Goal: Task Accomplishment & Management: Use online tool/utility

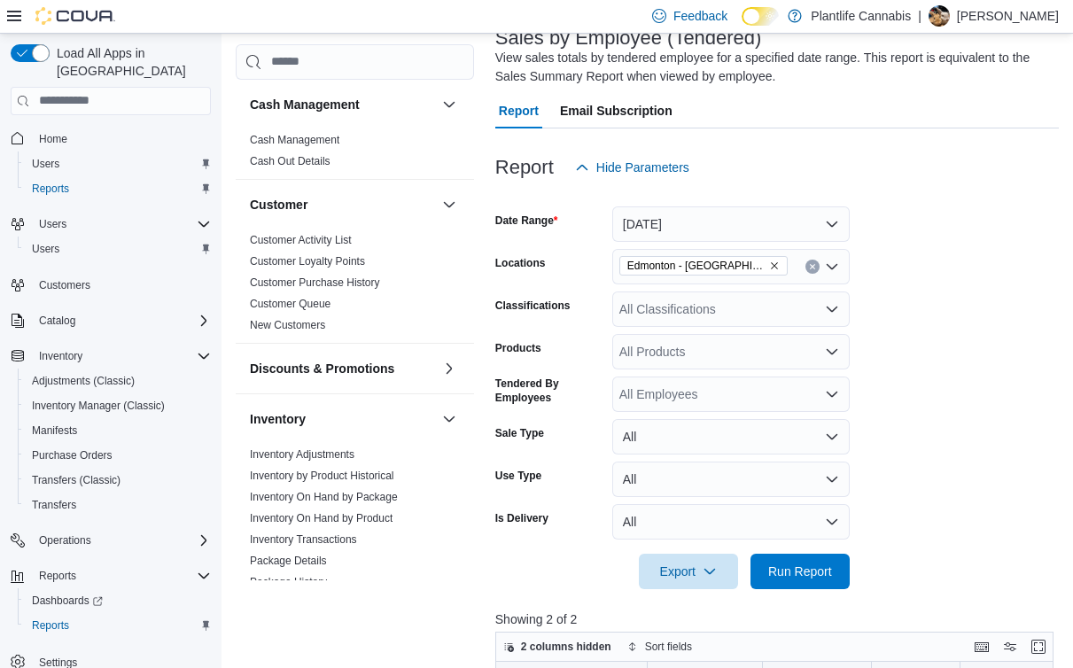
scroll to position [121, 0]
click at [806, 550] on div at bounding box center [777, 547] width 564 height 14
click at [806, 263] on button "Clear input" at bounding box center [813, 267] width 14 height 14
click at [801, 557] on span "Run Report" at bounding box center [800, 570] width 78 height 35
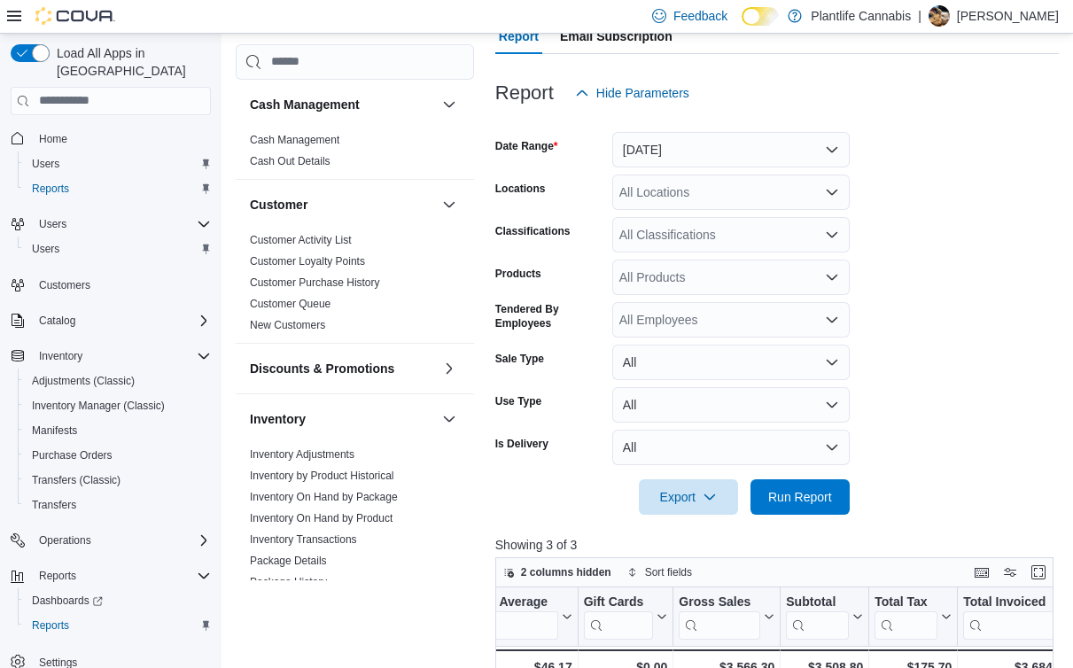
scroll to position [58, 0]
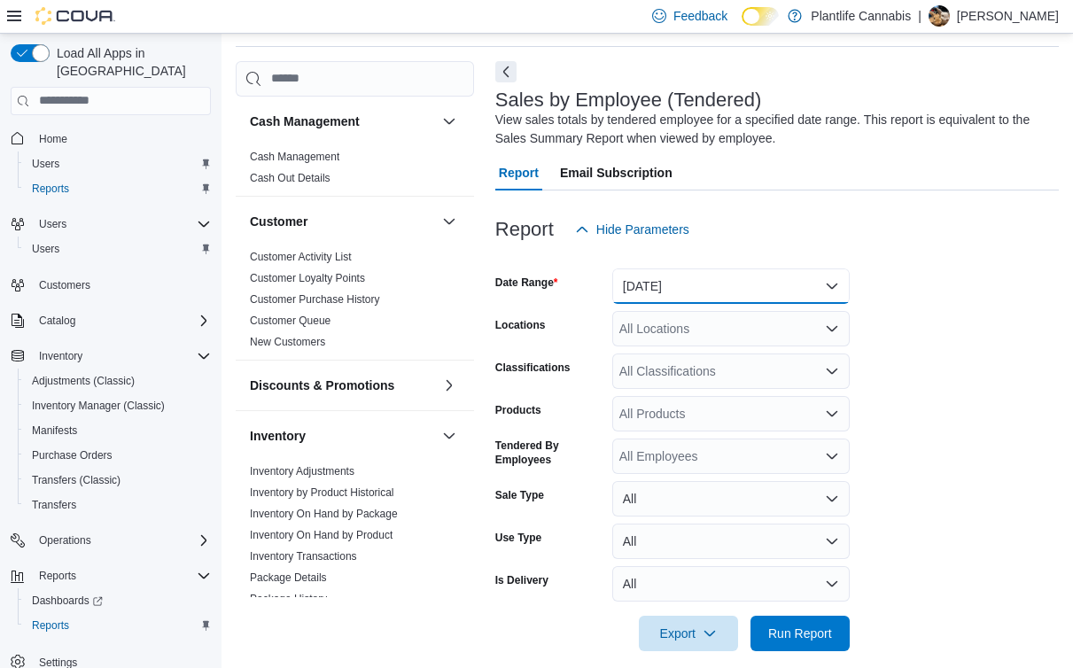
click at [674, 276] on button "[DATE]" at bounding box center [730, 286] width 237 height 35
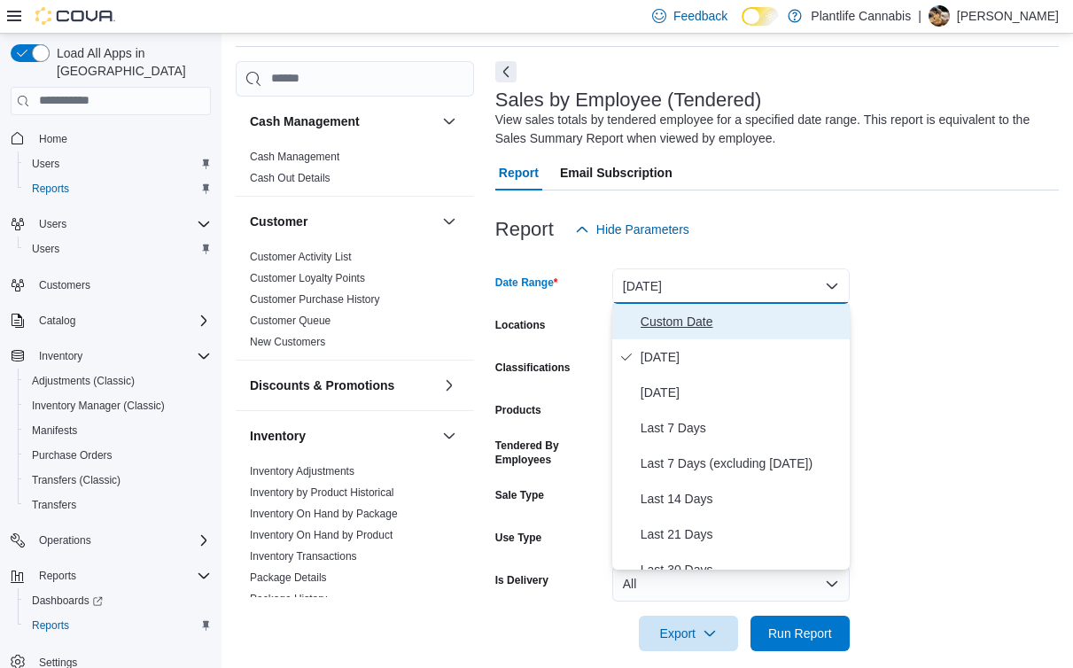
click at [712, 319] on span "Custom Date" at bounding box center [742, 321] width 202 height 21
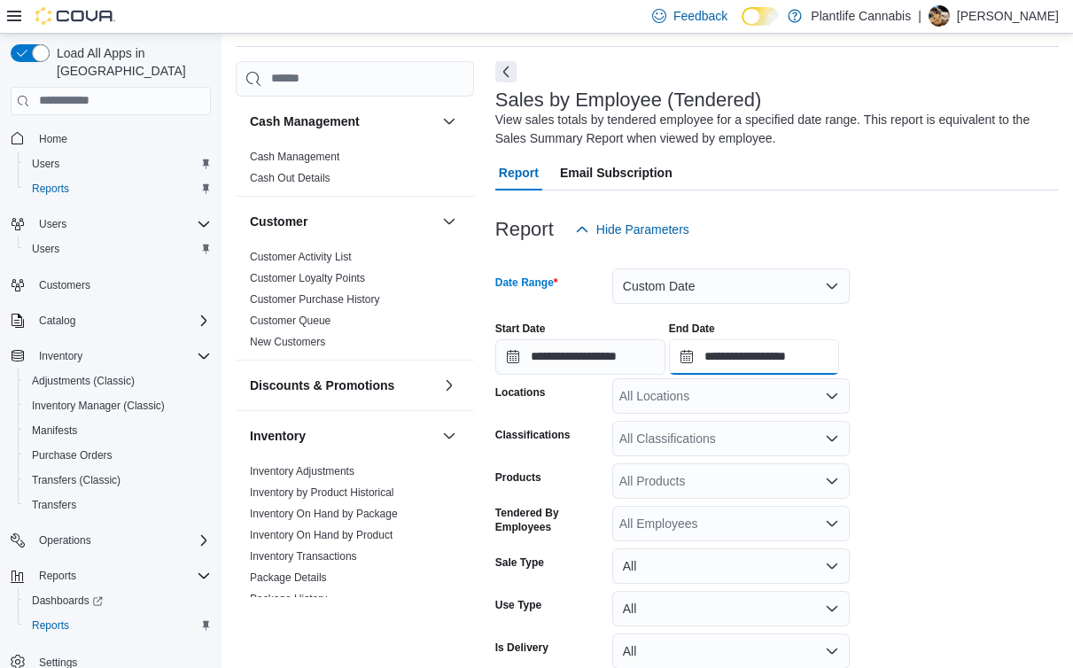
click at [826, 353] on input "**********" at bounding box center [754, 356] width 170 height 35
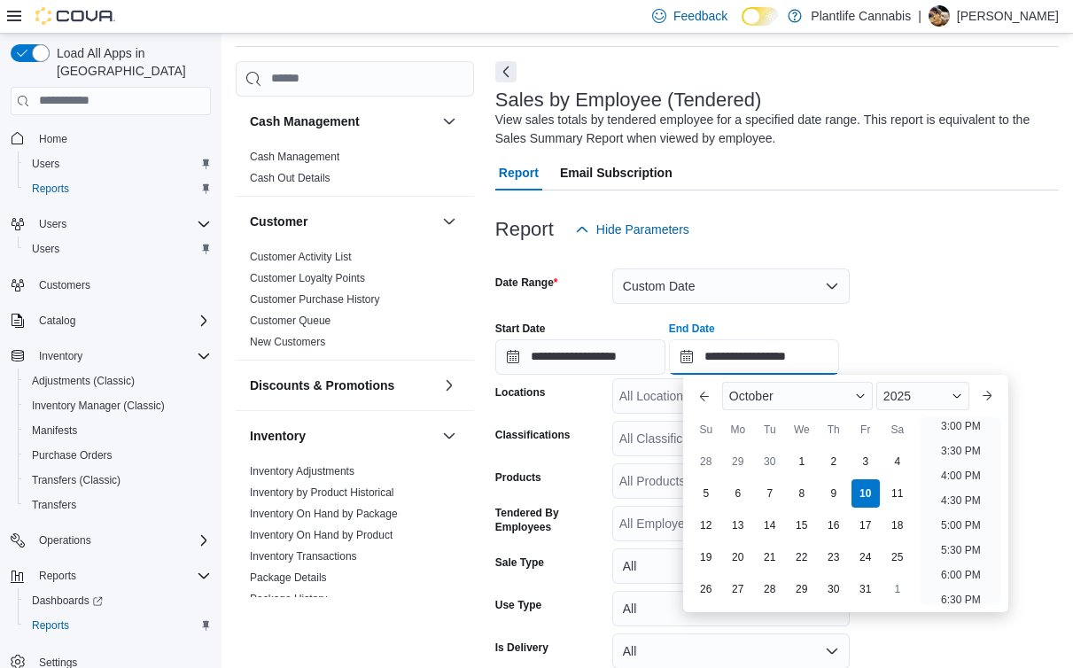
scroll to position [753, 0]
click at [956, 487] on li "4:30 PM" at bounding box center [961, 496] width 54 height 21
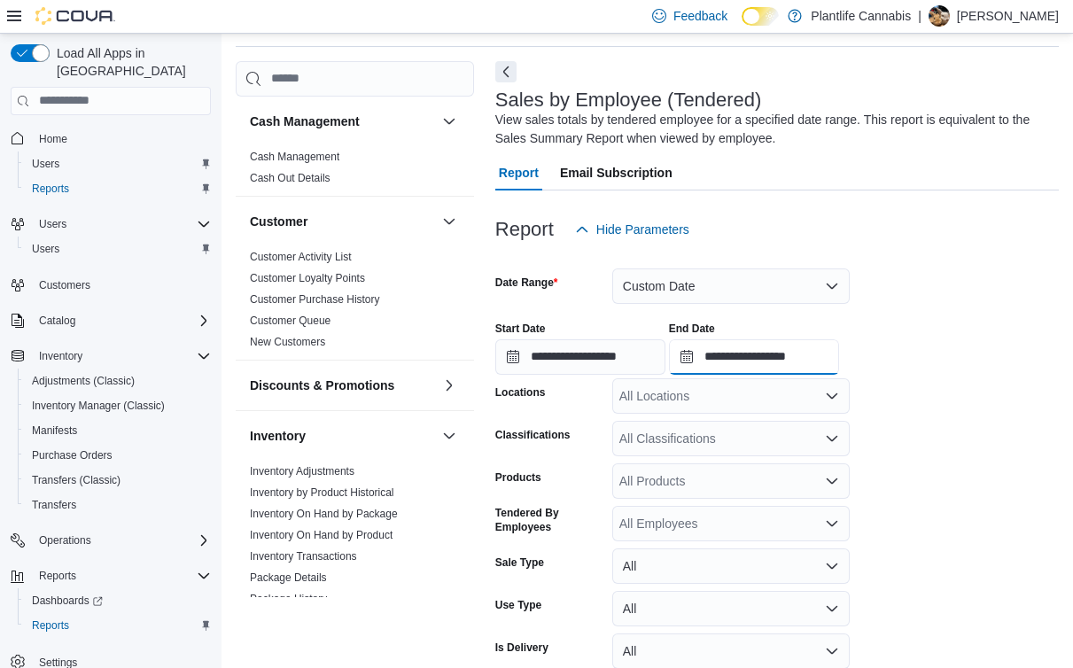
click at [821, 354] on input "**********" at bounding box center [754, 356] width 170 height 35
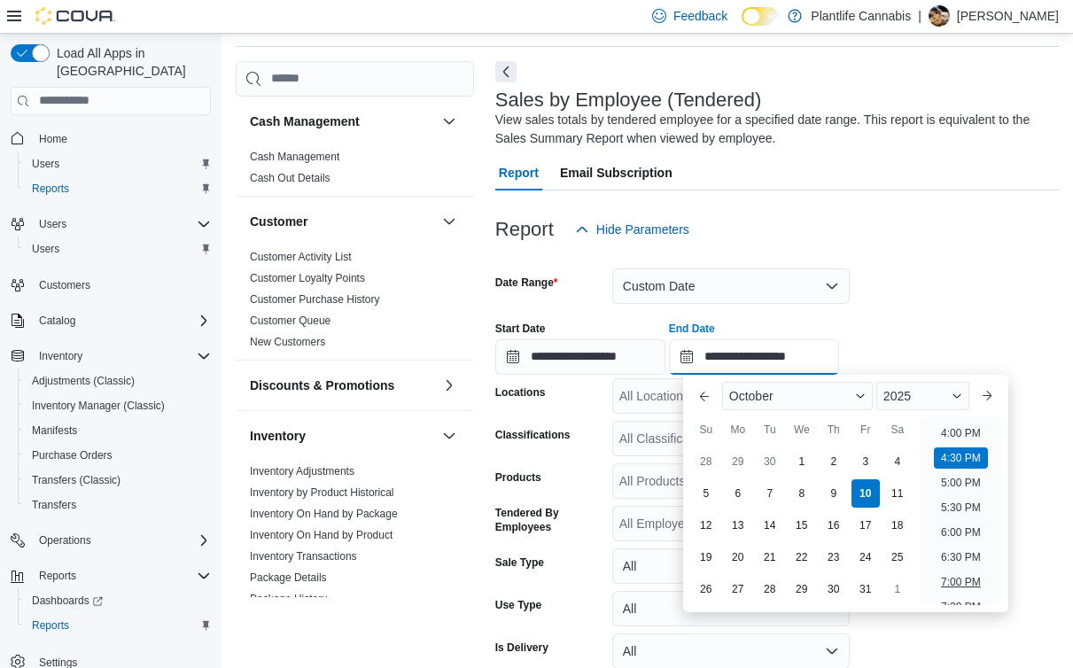
scroll to position [782, 0]
click at [962, 443] on li "4:00 PM" at bounding box center [961, 442] width 54 height 21
type input "**********"
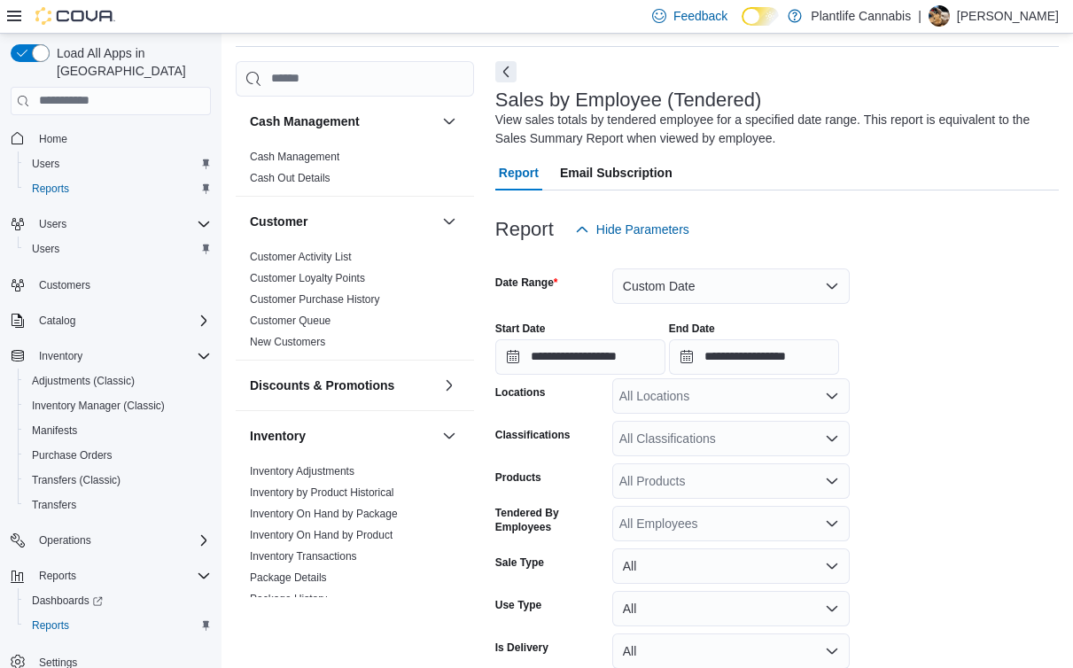
click at [962, 443] on form "**********" at bounding box center [777, 482] width 564 height 471
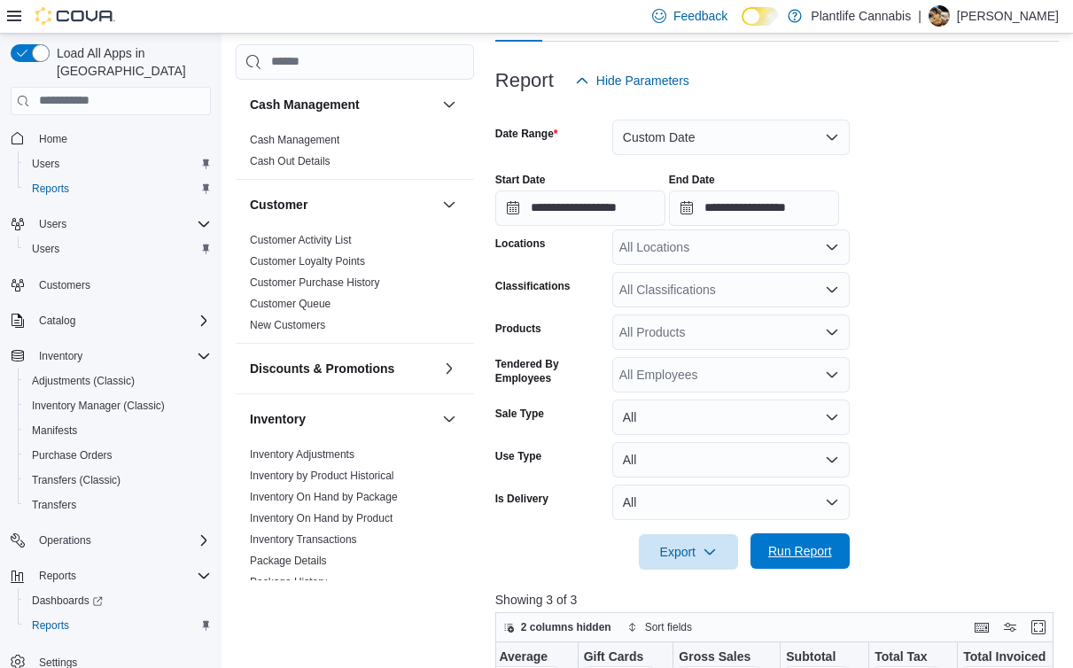
click at [831, 545] on span "Run Report" at bounding box center [800, 551] width 64 height 18
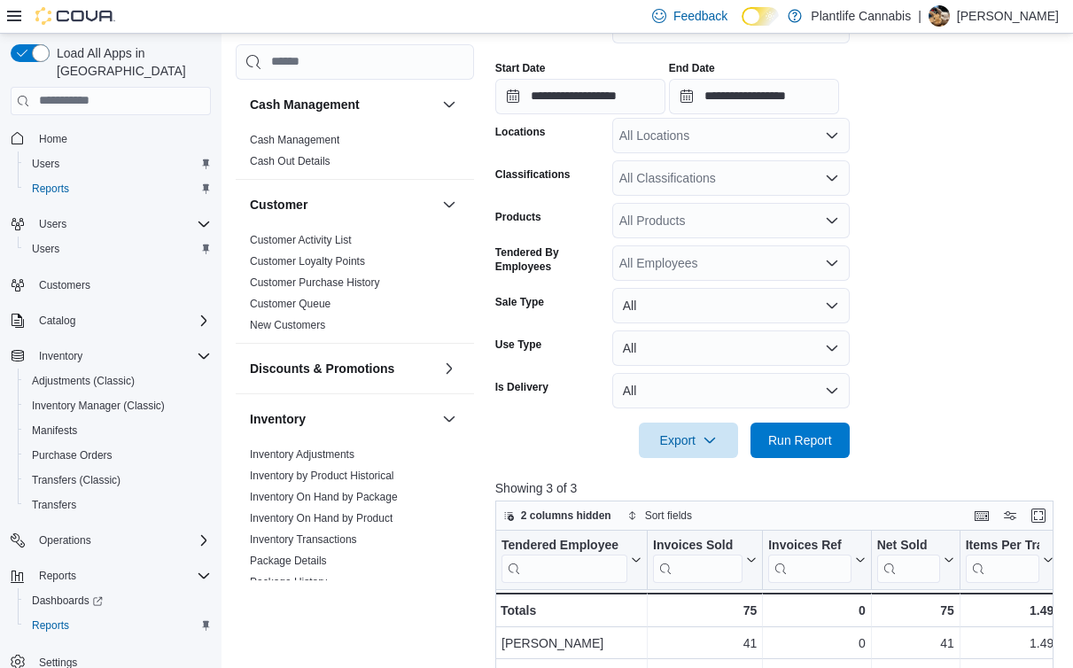
scroll to position [186, 0]
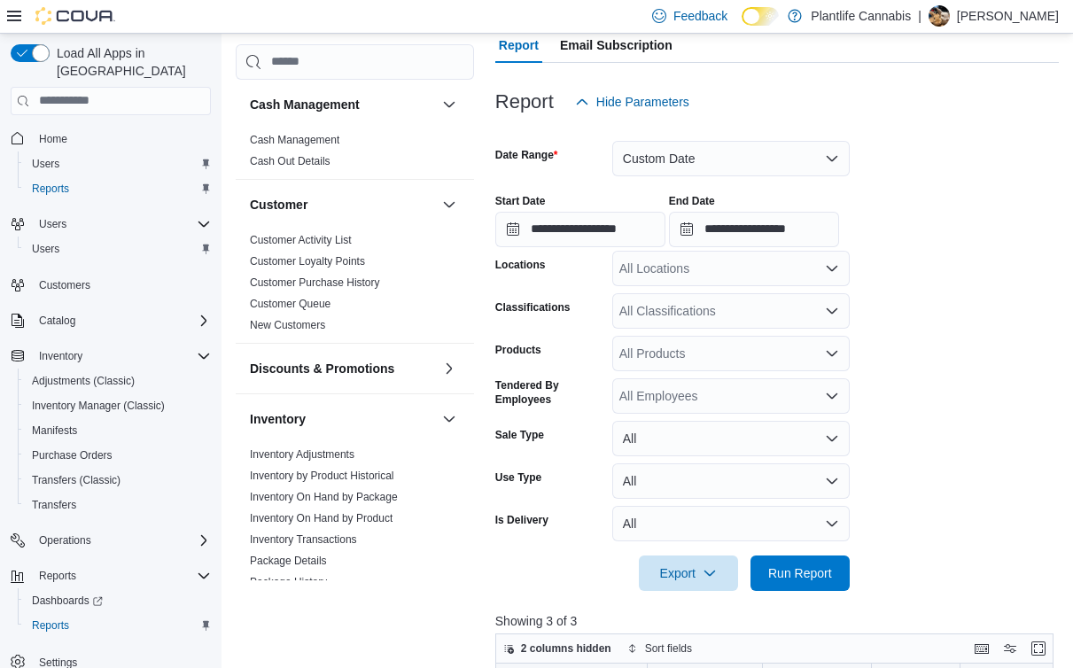
click at [669, 277] on div "All Locations" at bounding box center [730, 268] width 237 height 35
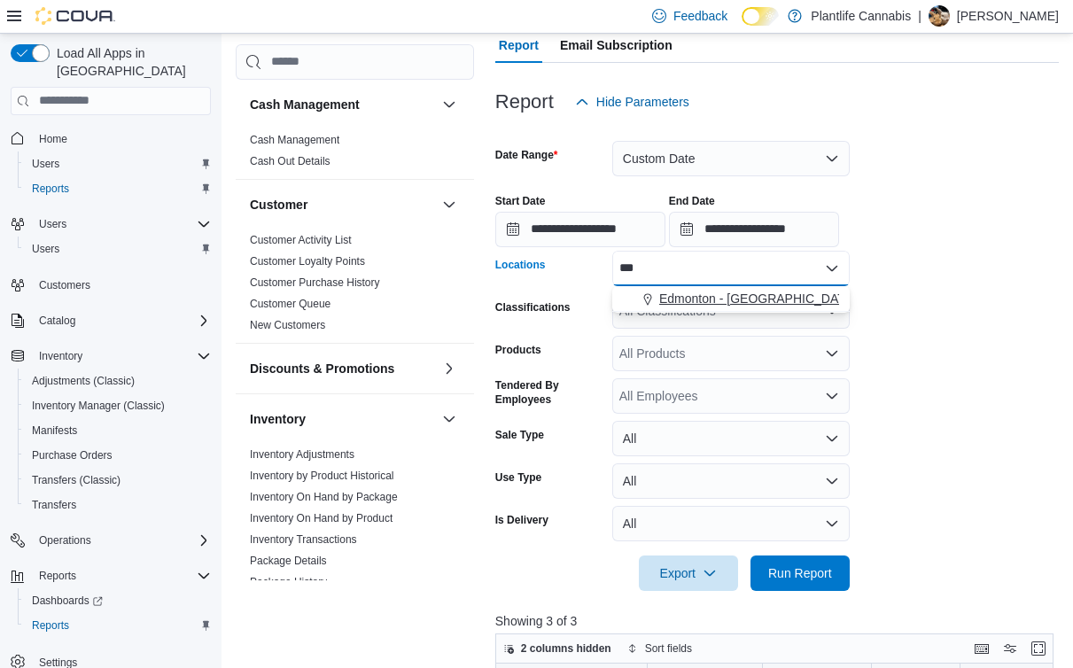
type input "***"
click at [720, 292] on span "Edmonton - [GEOGRAPHIC_DATA] Currents" at bounding box center [783, 299] width 248 height 18
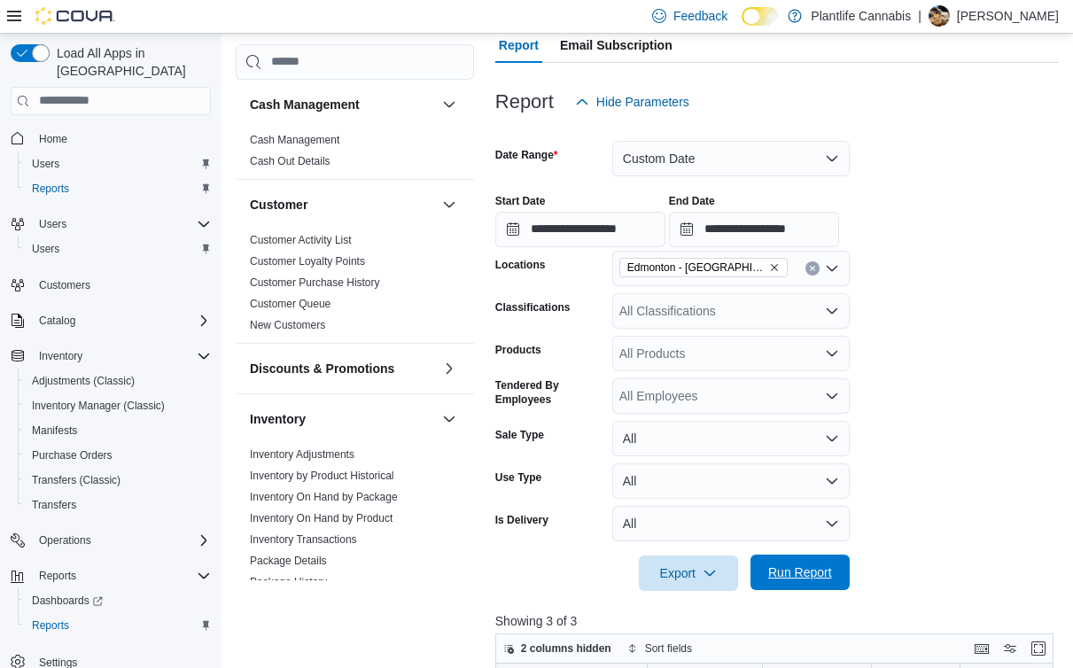
click at [807, 570] on span "Run Report" at bounding box center [800, 573] width 64 height 18
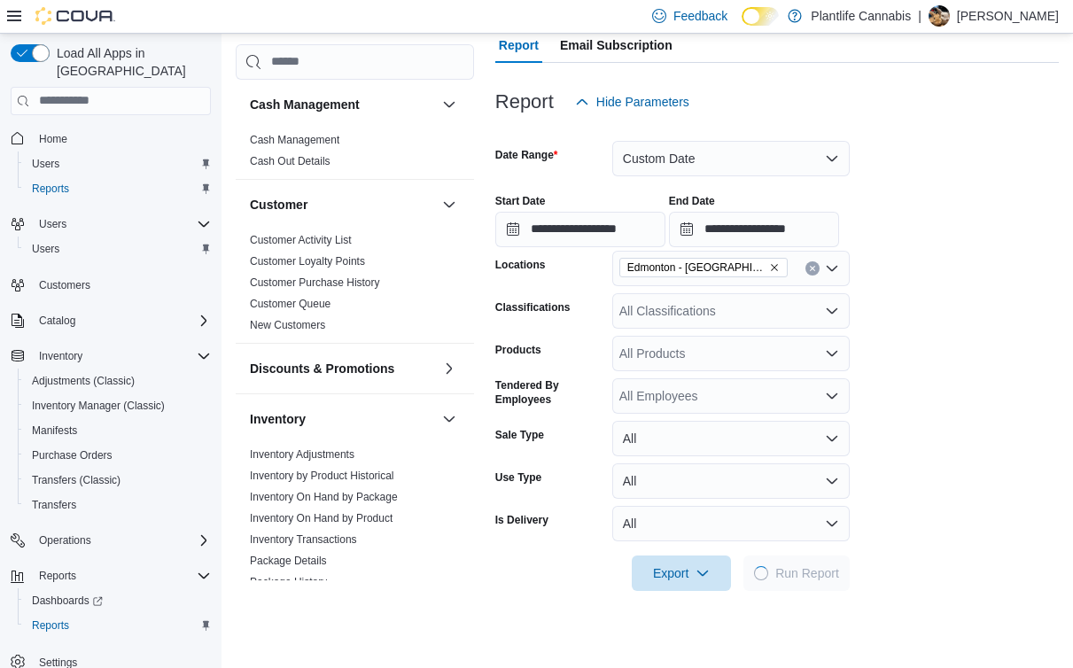
scroll to position [675, 0]
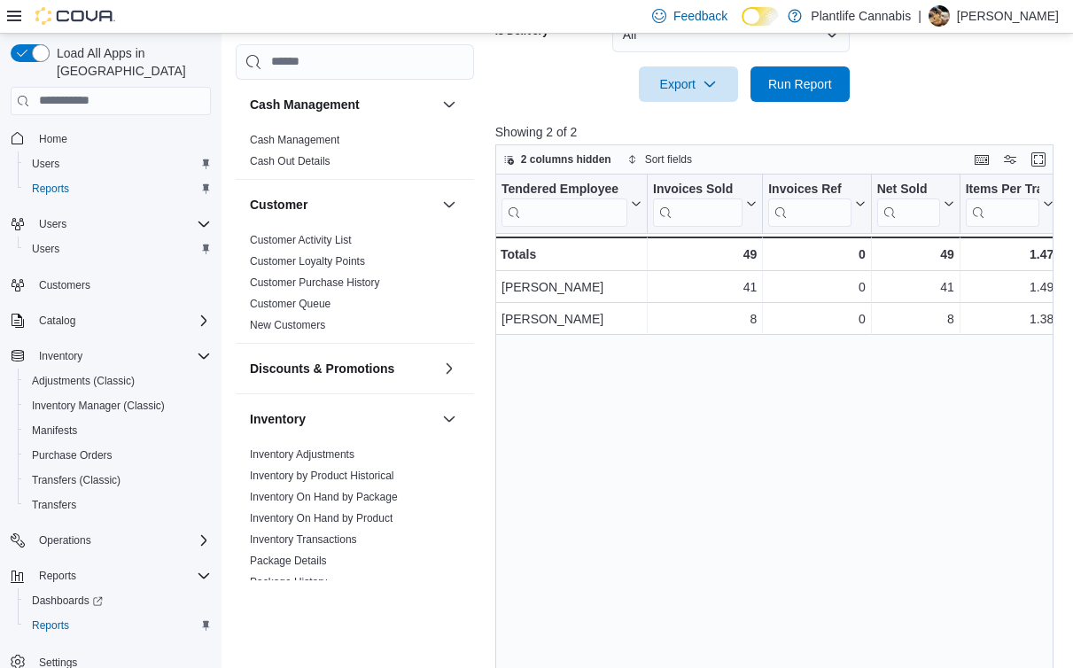
click at [557, 415] on div "Tendered Employee Click to view column header actions Invoices Sold Click to vi…" at bounding box center [774, 427] width 558 height 504
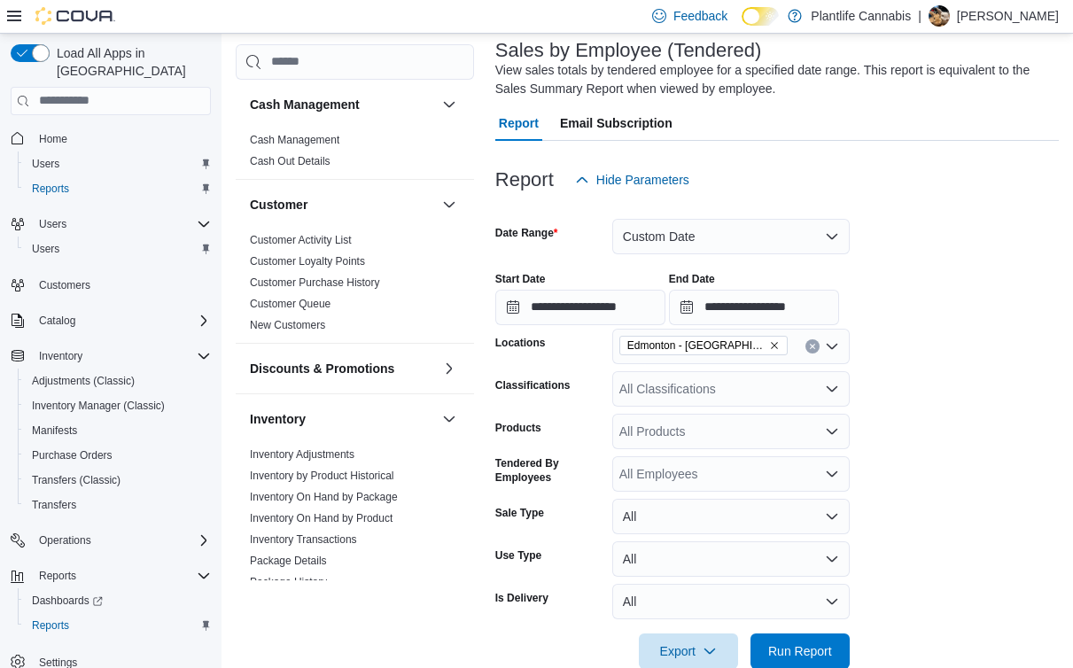
scroll to position [0, 0]
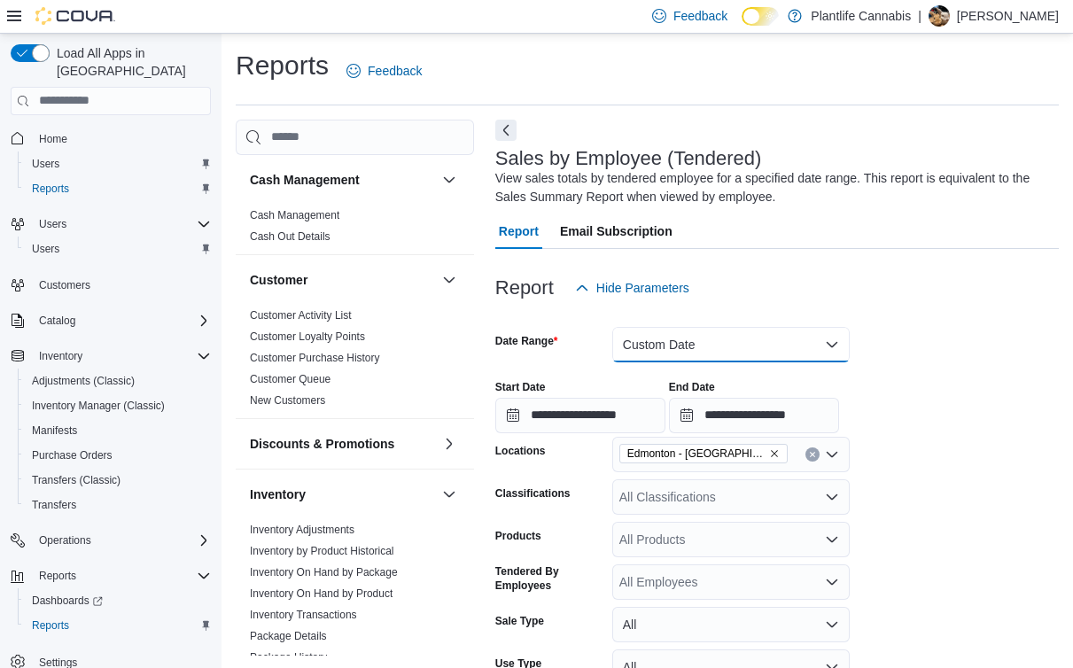
click at [806, 358] on button "Custom Date" at bounding box center [730, 344] width 237 height 35
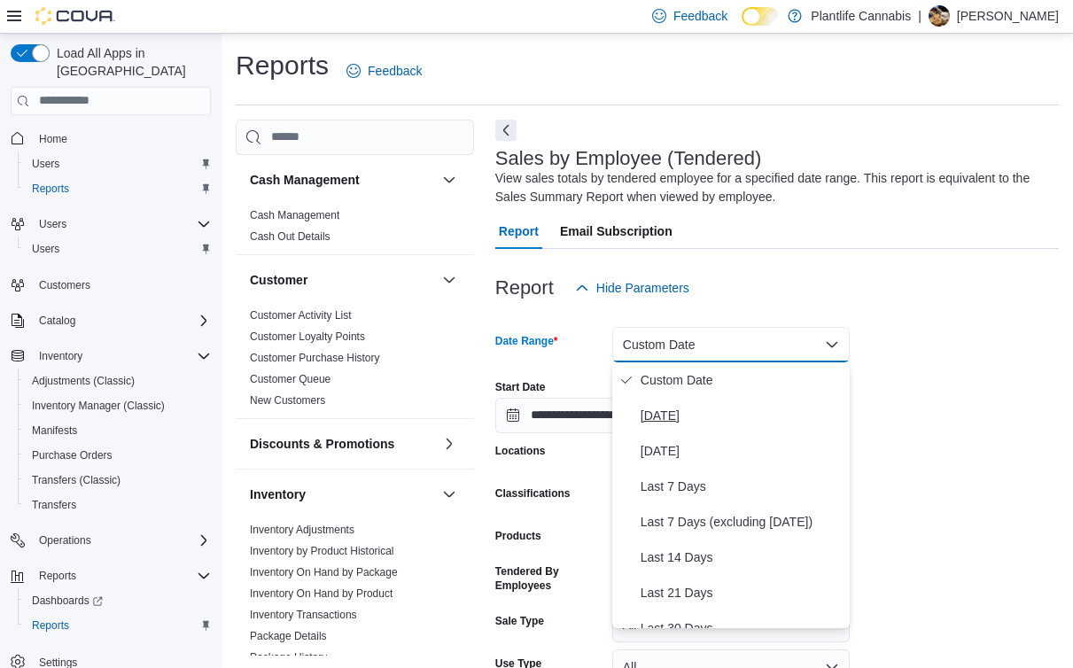
drag, startPoint x: 644, startPoint y: 393, endPoint x: 655, endPoint y: 422, distance: 31.1
click at [655, 422] on div "Custom Date [DATE] [DATE] Last 7 Days Last 7 Days (excluding [DATE]) Last 14 Da…" at bounding box center [730, 495] width 237 height 266
click at [655, 422] on span "[DATE]" at bounding box center [742, 415] width 202 height 21
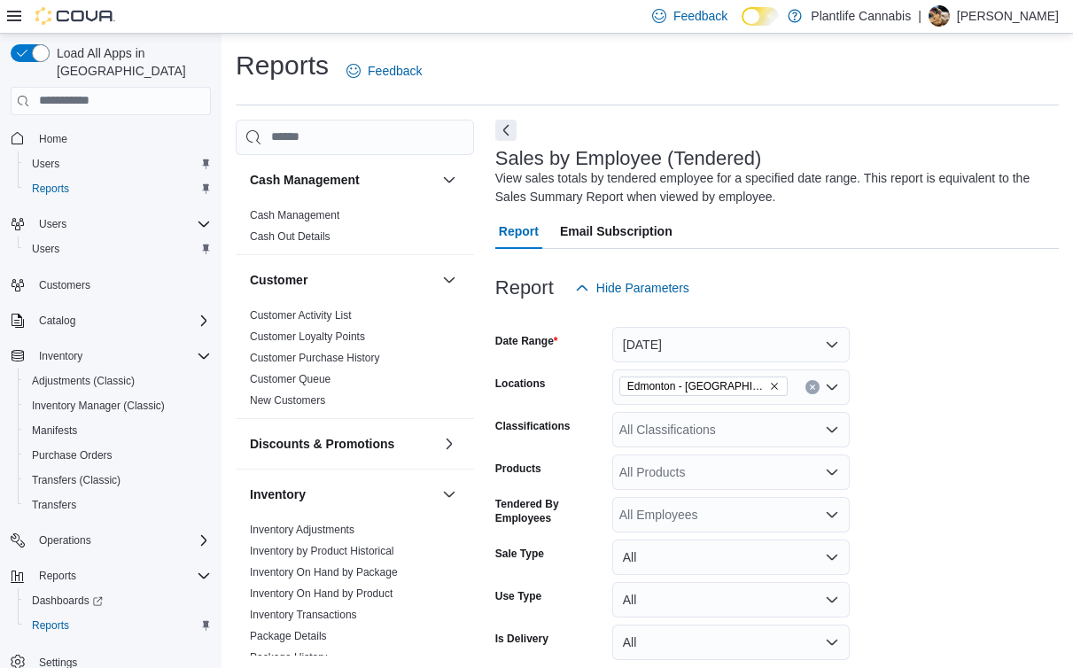
click at [867, 433] on form "Date Range [DATE] Locations [GEOGRAPHIC_DATA] - [GEOGRAPHIC_DATA] Currents Clas…" at bounding box center [777, 508] width 564 height 404
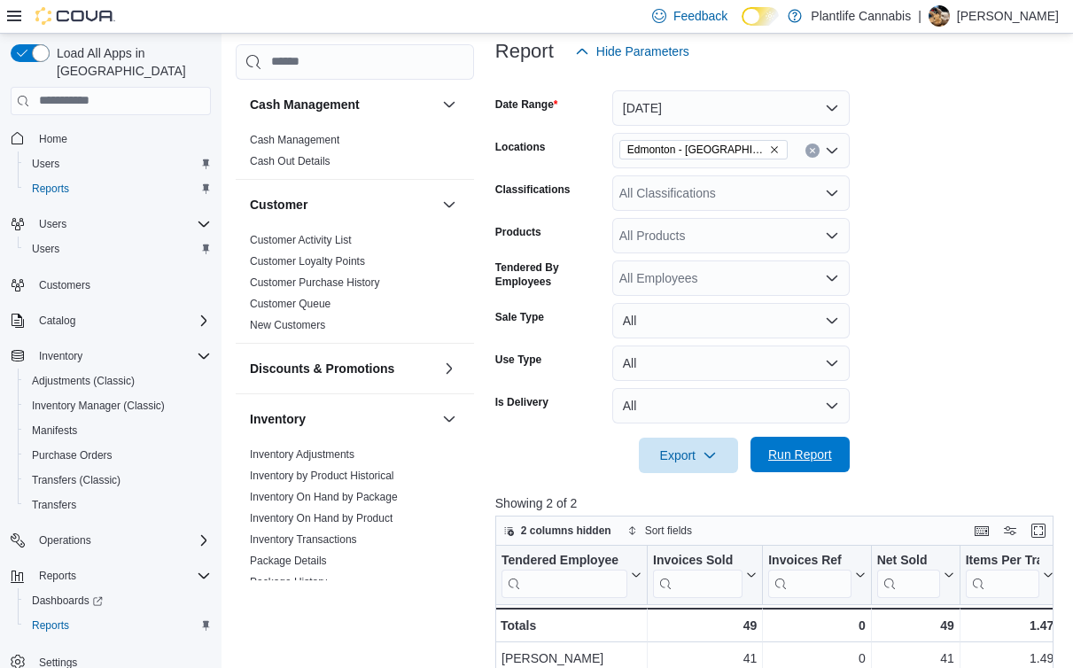
click at [806, 470] on span "Run Report" at bounding box center [800, 454] width 78 height 35
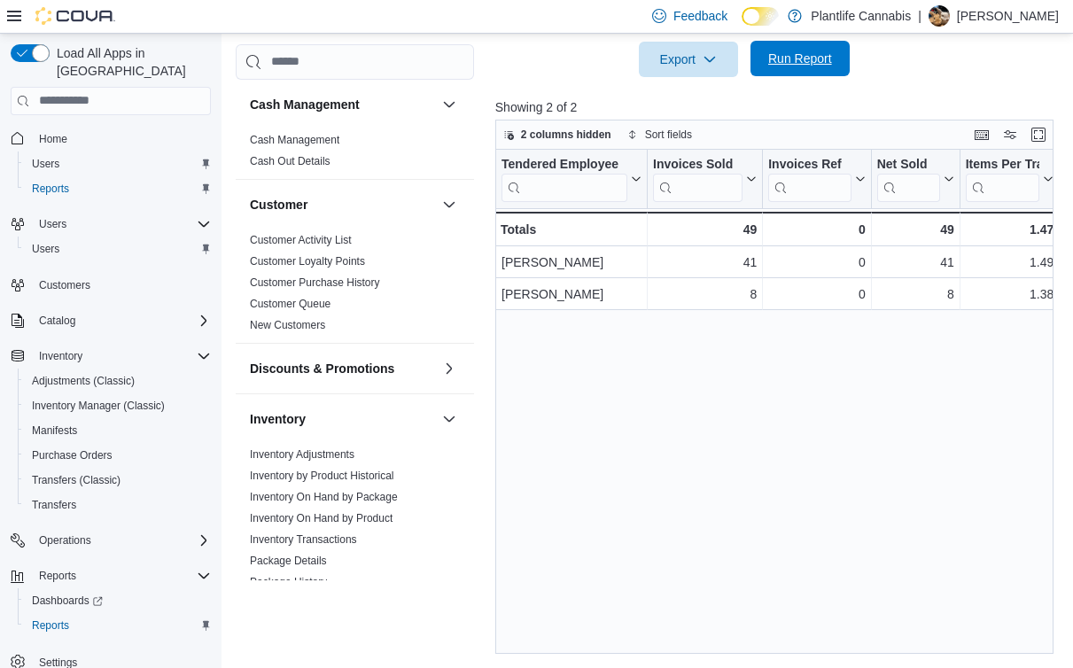
scroll to position [633, 0]
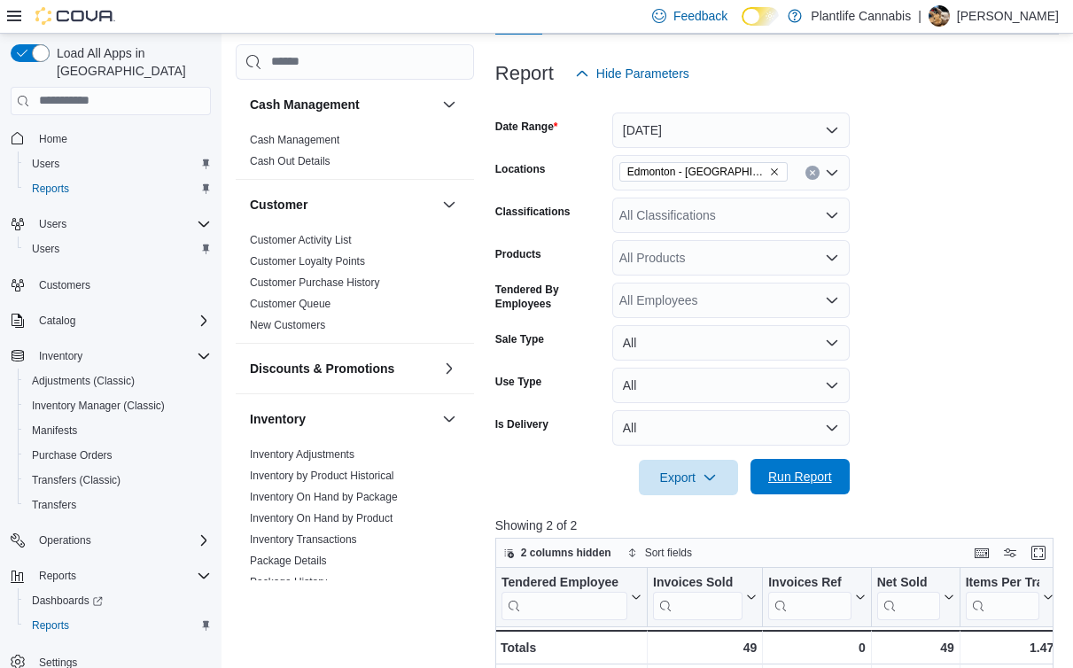
click at [804, 472] on span "Run Report" at bounding box center [800, 477] width 64 height 18
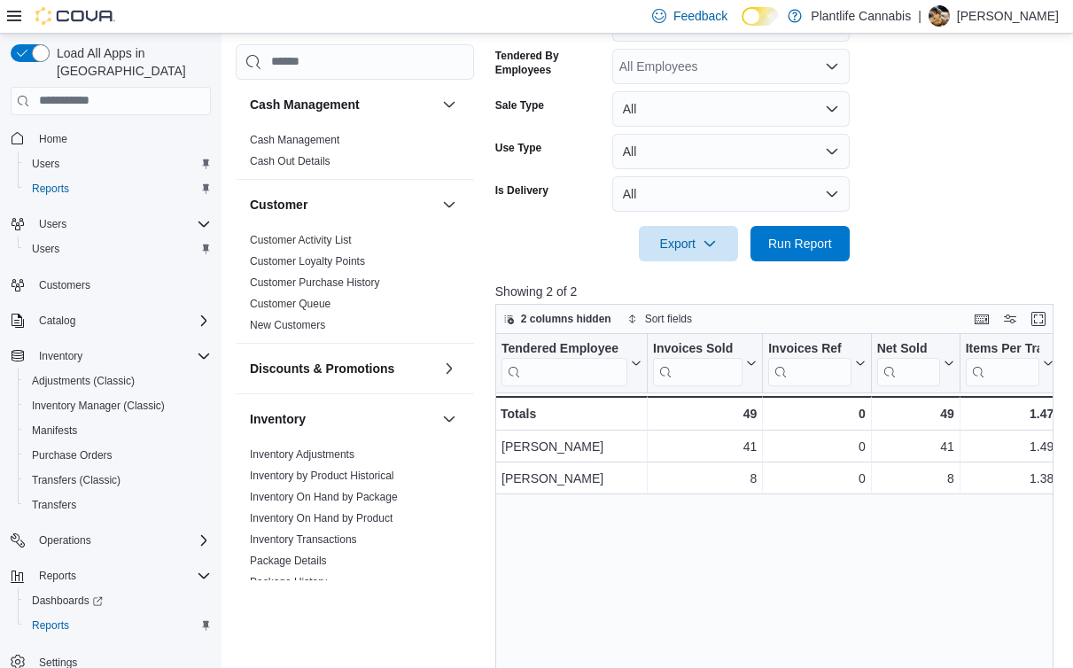
scroll to position [236, 0]
